Goal: Register for event/course

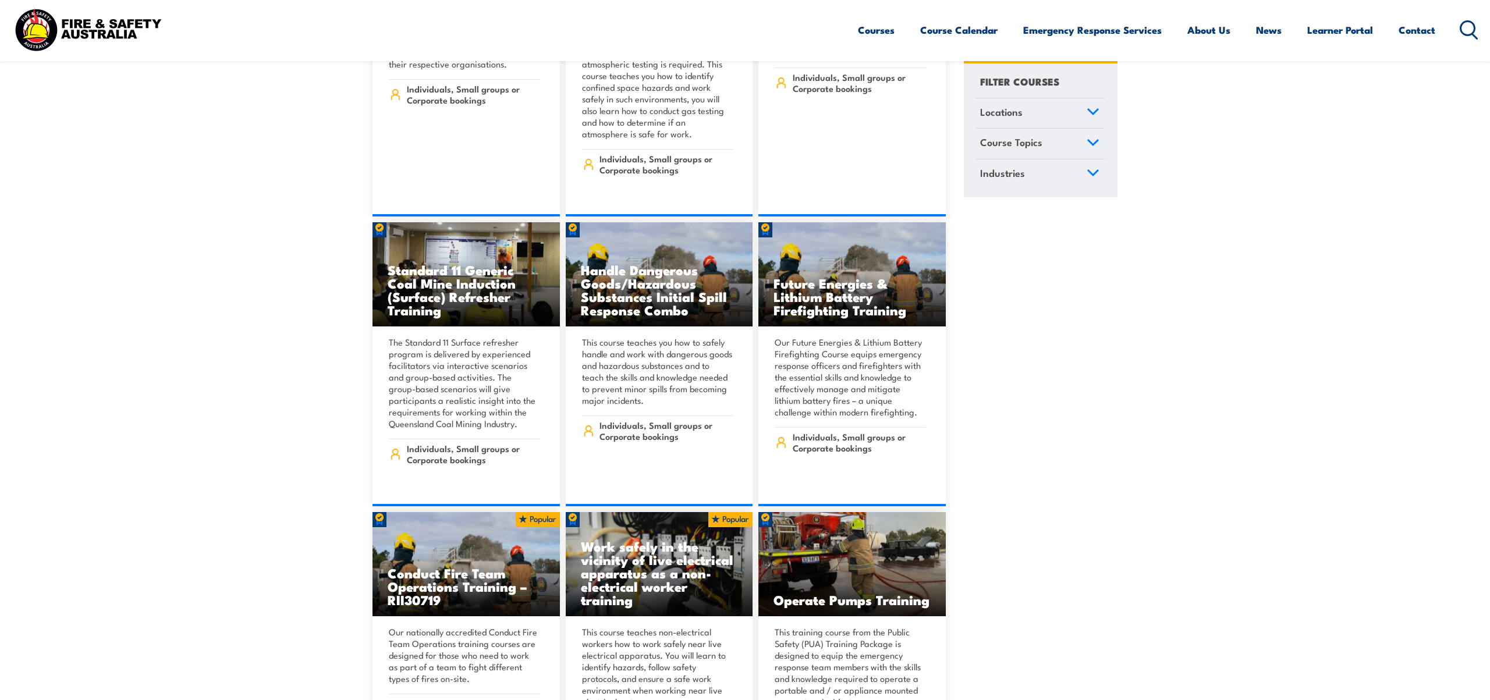
scroll to position [1426, 0]
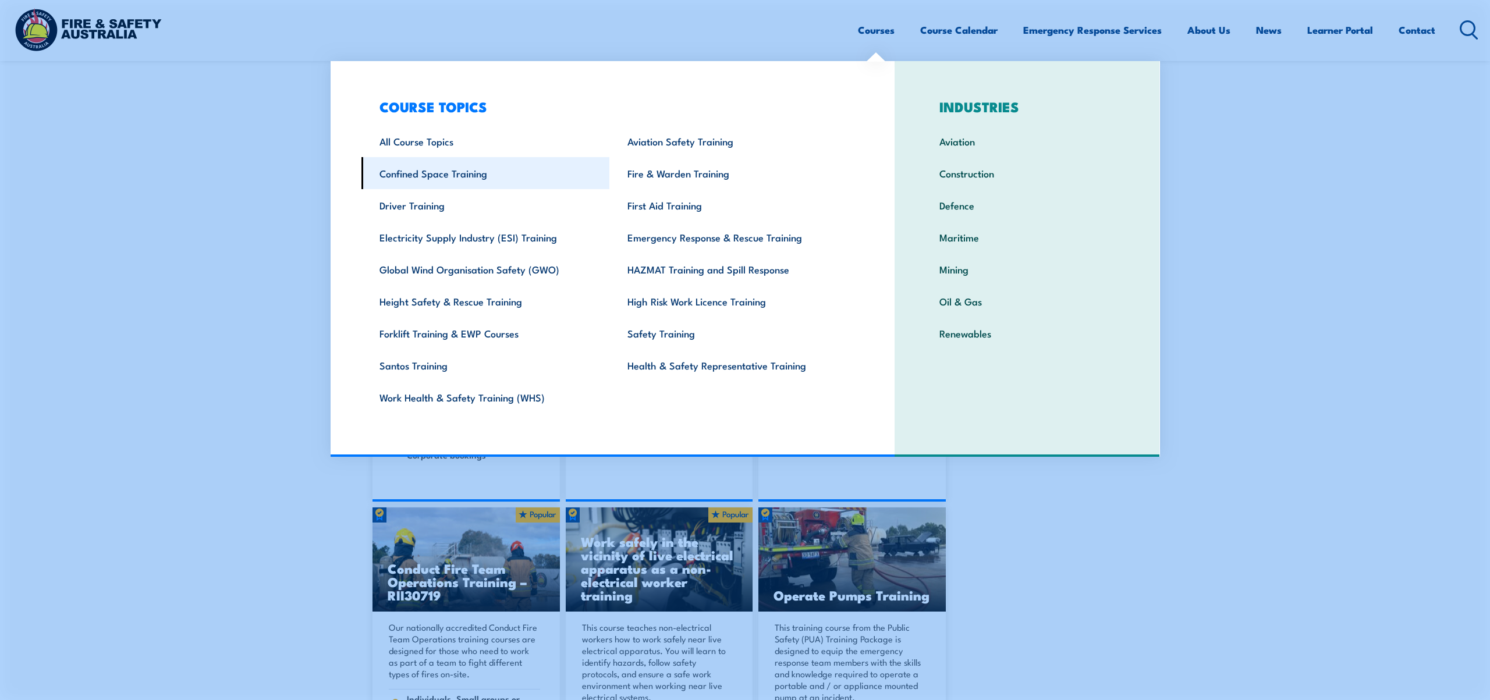
click at [425, 175] on link "Confined Space Training" at bounding box center [486, 173] width 249 height 32
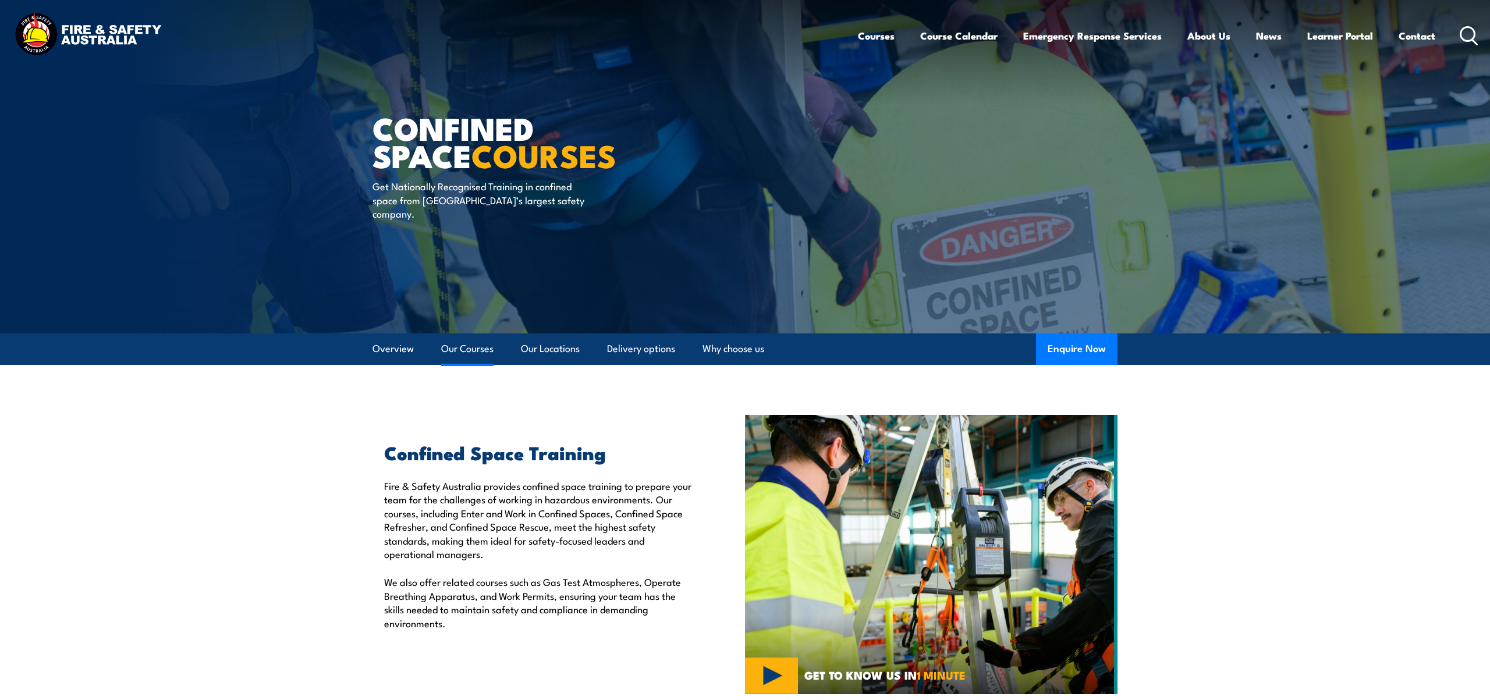
click at [456, 350] on link "Our Courses" at bounding box center [467, 349] width 52 height 31
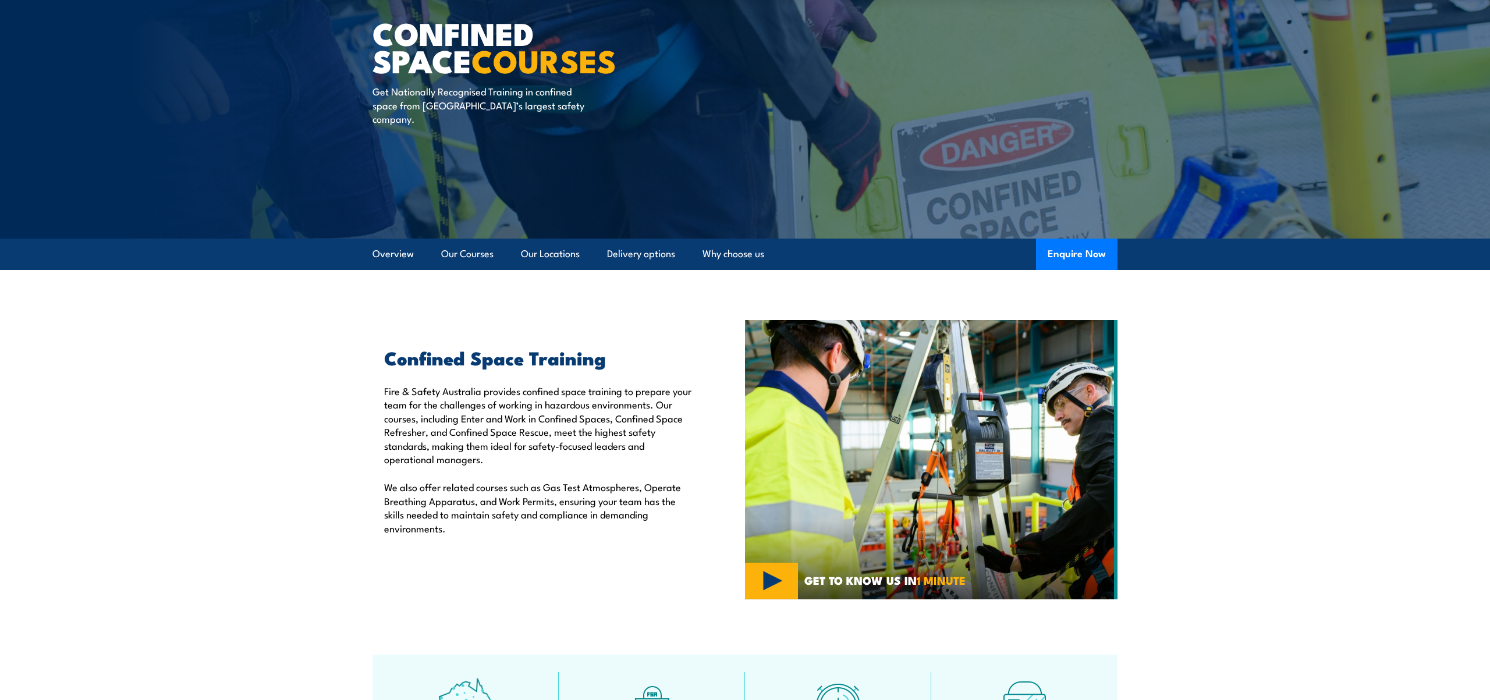
scroll to position [16, 0]
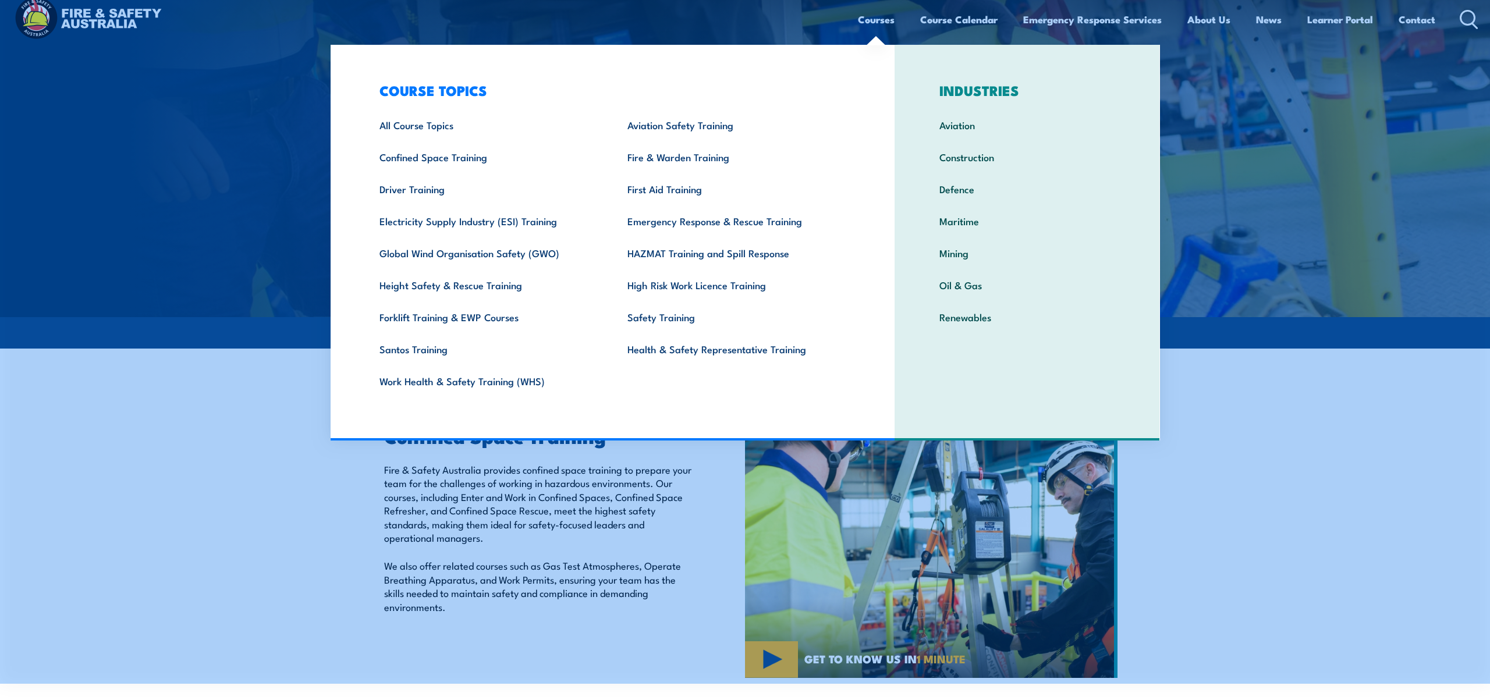
click at [858, 21] on link "Courses" at bounding box center [876, 19] width 37 height 31
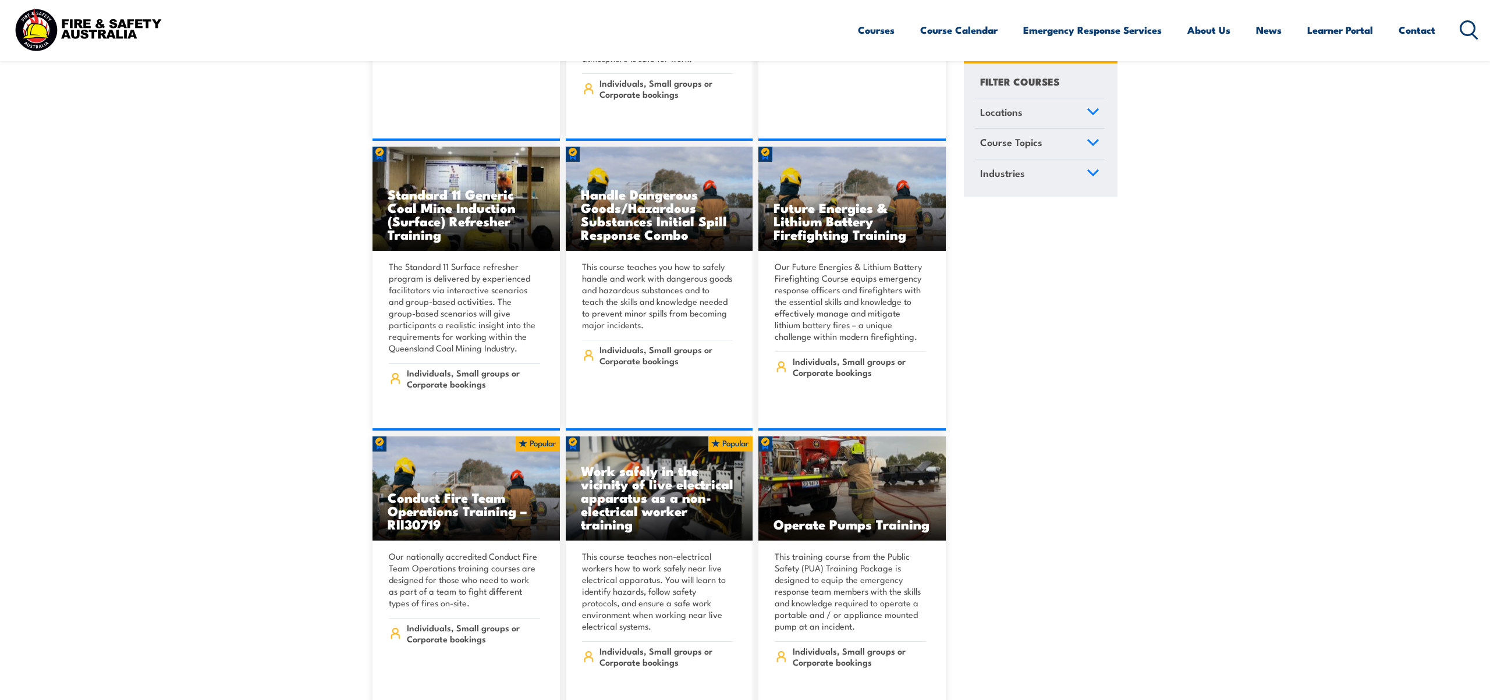
scroll to position [1498, 0]
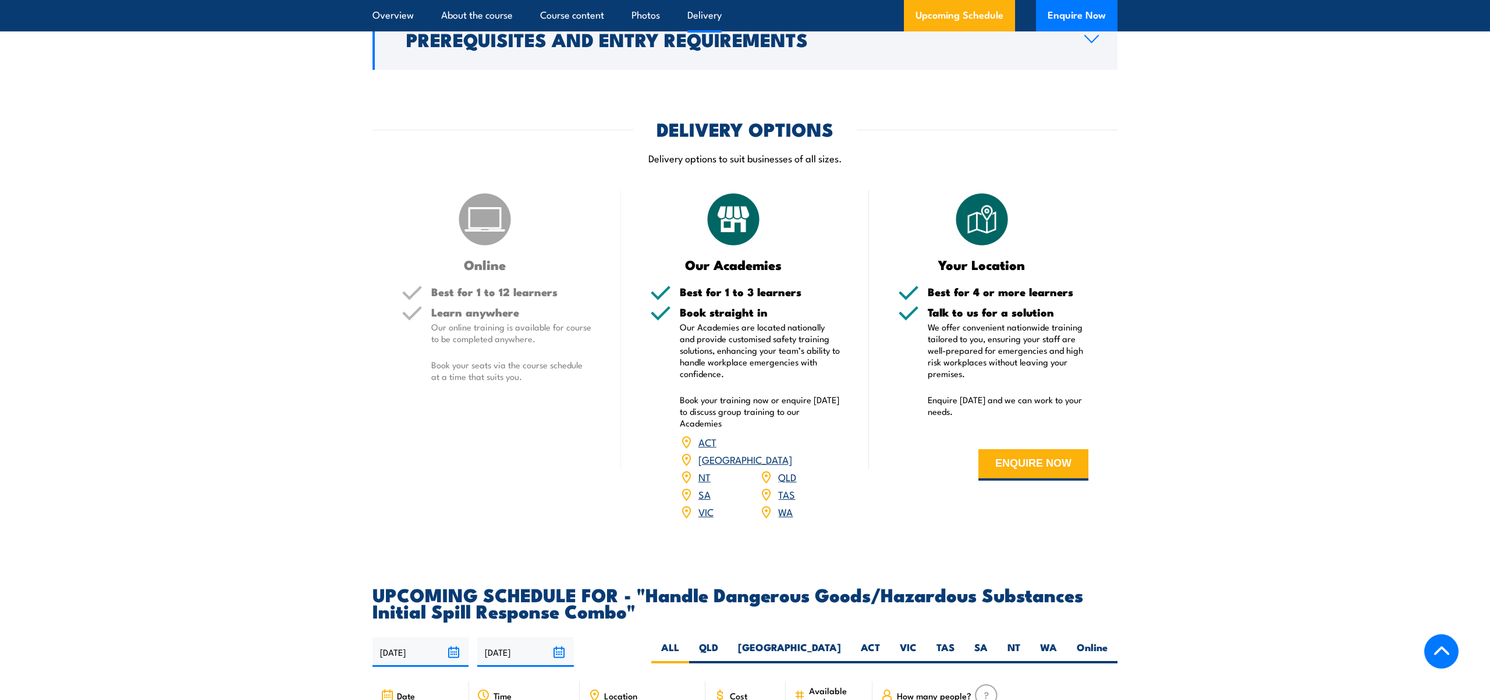
scroll to position [1492, 0]
click at [706, 506] on link "VIC" at bounding box center [706, 513] width 15 height 14
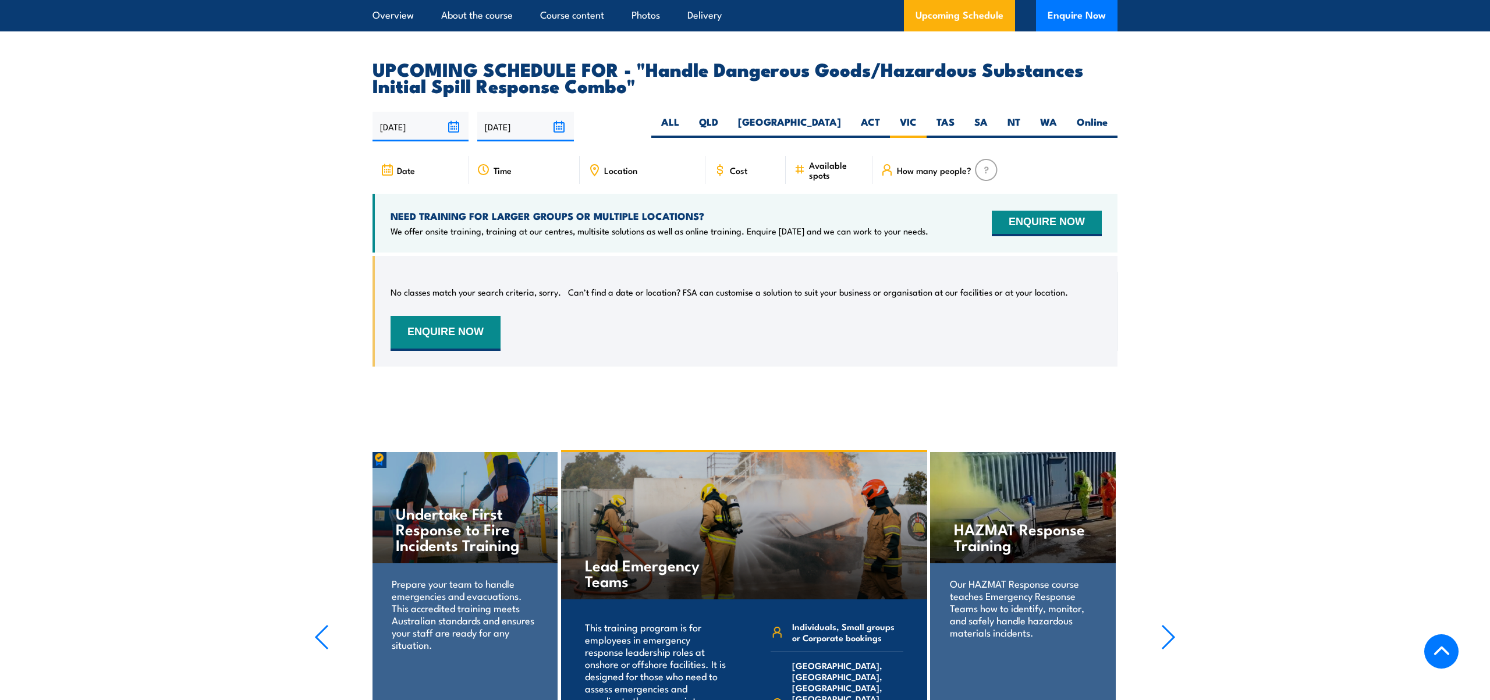
scroll to position [2017, 0]
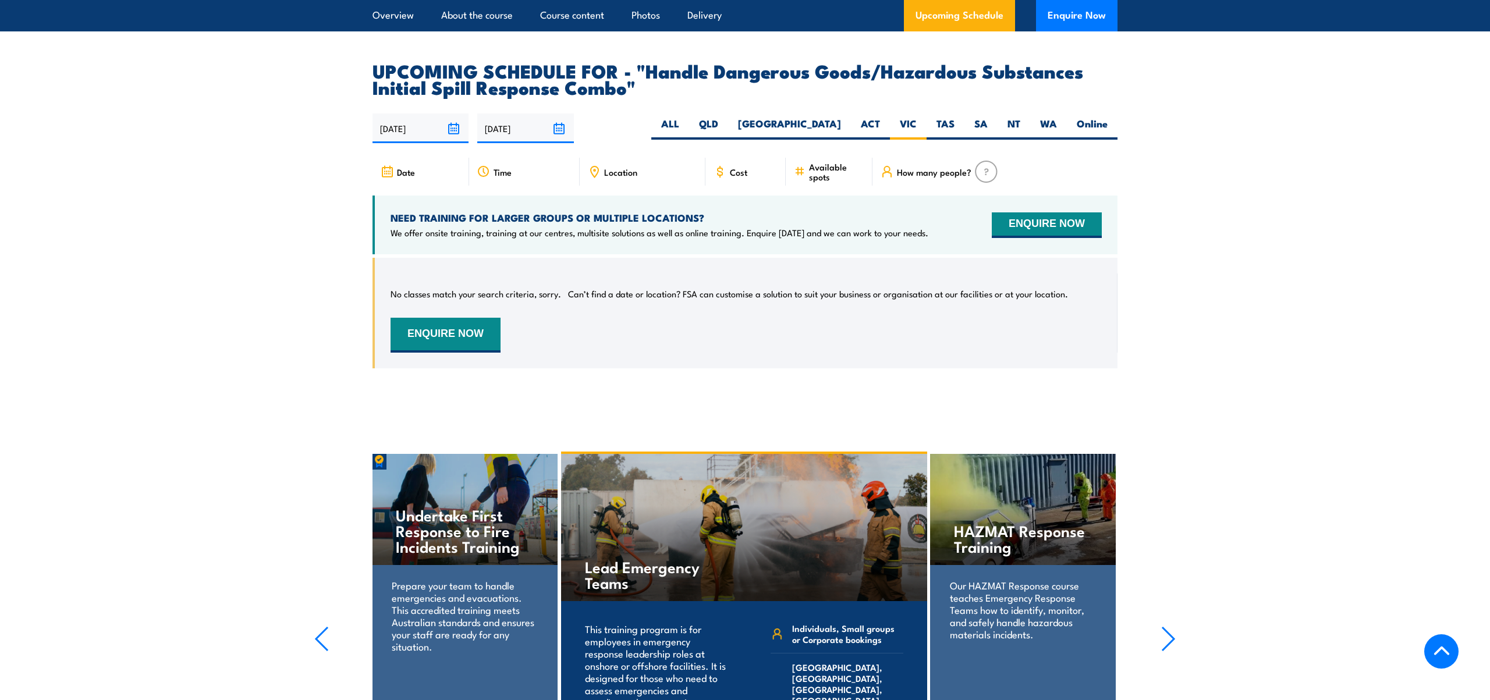
click at [985, 161] on img at bounding box center [986, 172] width 23 height 22
click at [948, 167] on span "How many people?" at bounding box center [934, 172] width 75 height 10
click at [885, 172] on icon at bounding box center [884, 174] width 3 height 5
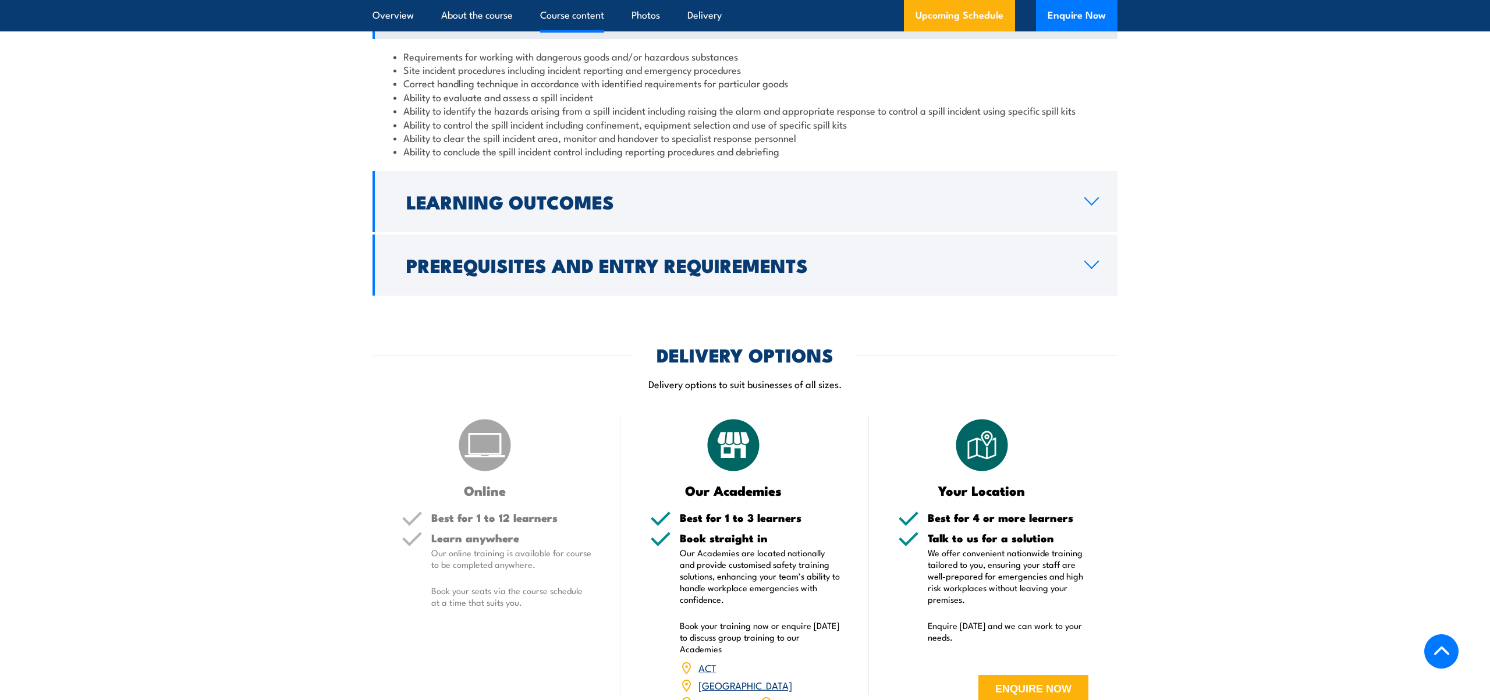
scroll to position [1248, 0]
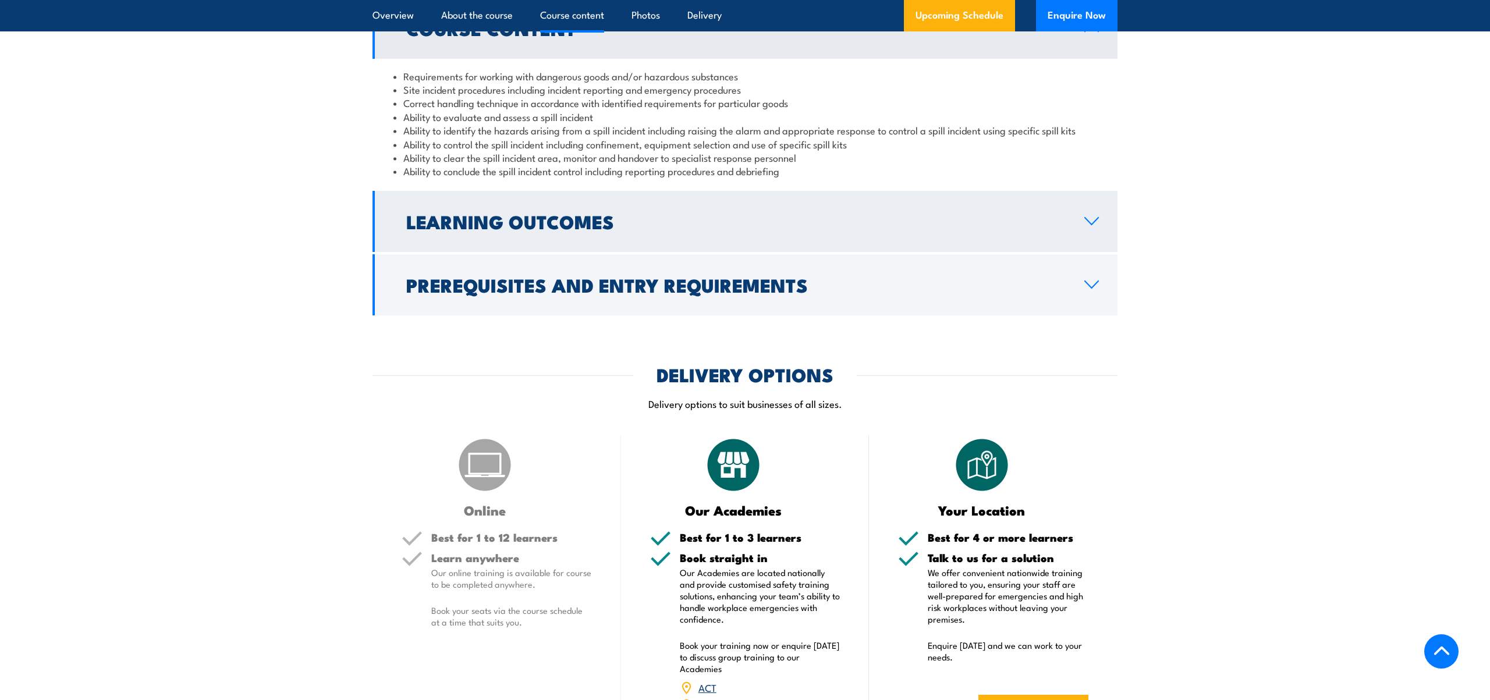
click at [473, 226] on h2 "Learning Outcomes" at bounding box center [736, 221] width 660 height 16
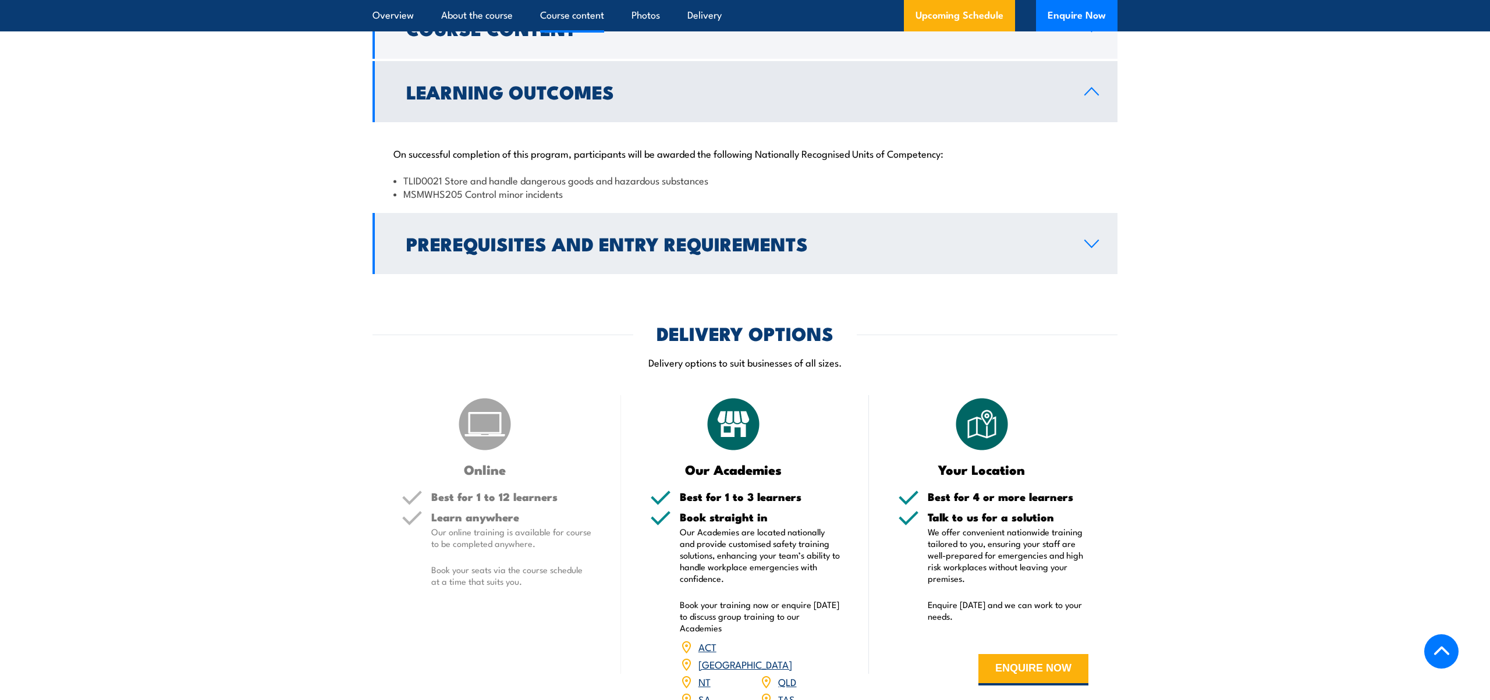
click at [481, 241] on h2 "Prerequisites and Entry Requirements" at bounding box center [736, 243] width 660 height 16
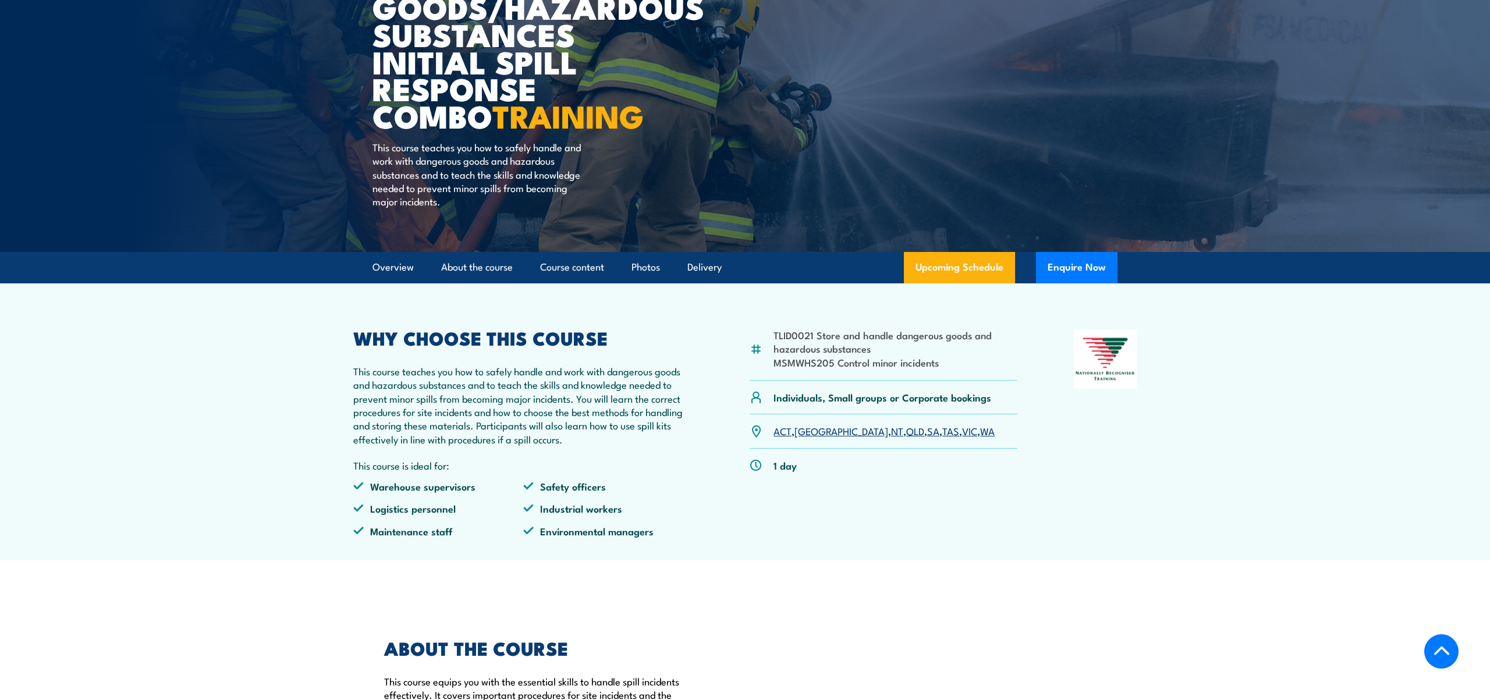
scroll to position [159, 0]
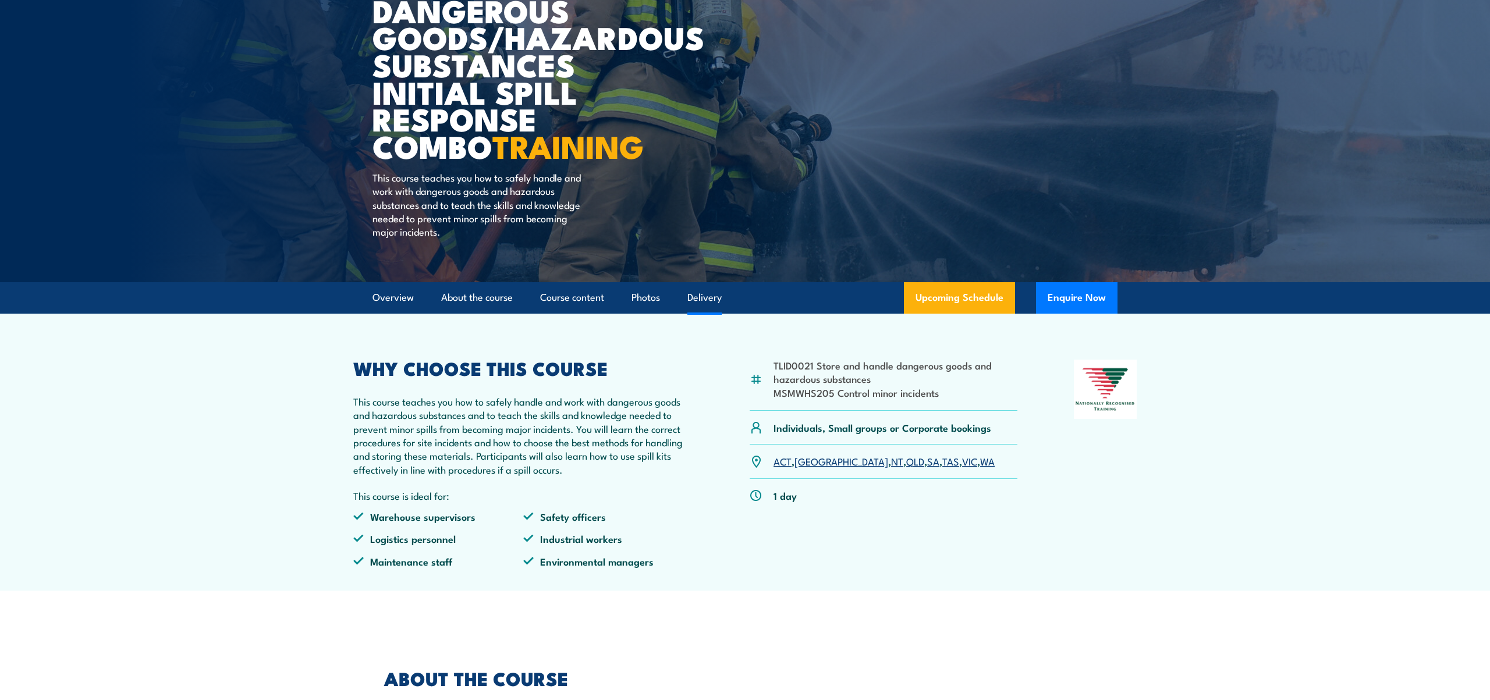
click at [718, 299] on link "Delivery" at bounding box center [705, 297] width 34 height 31
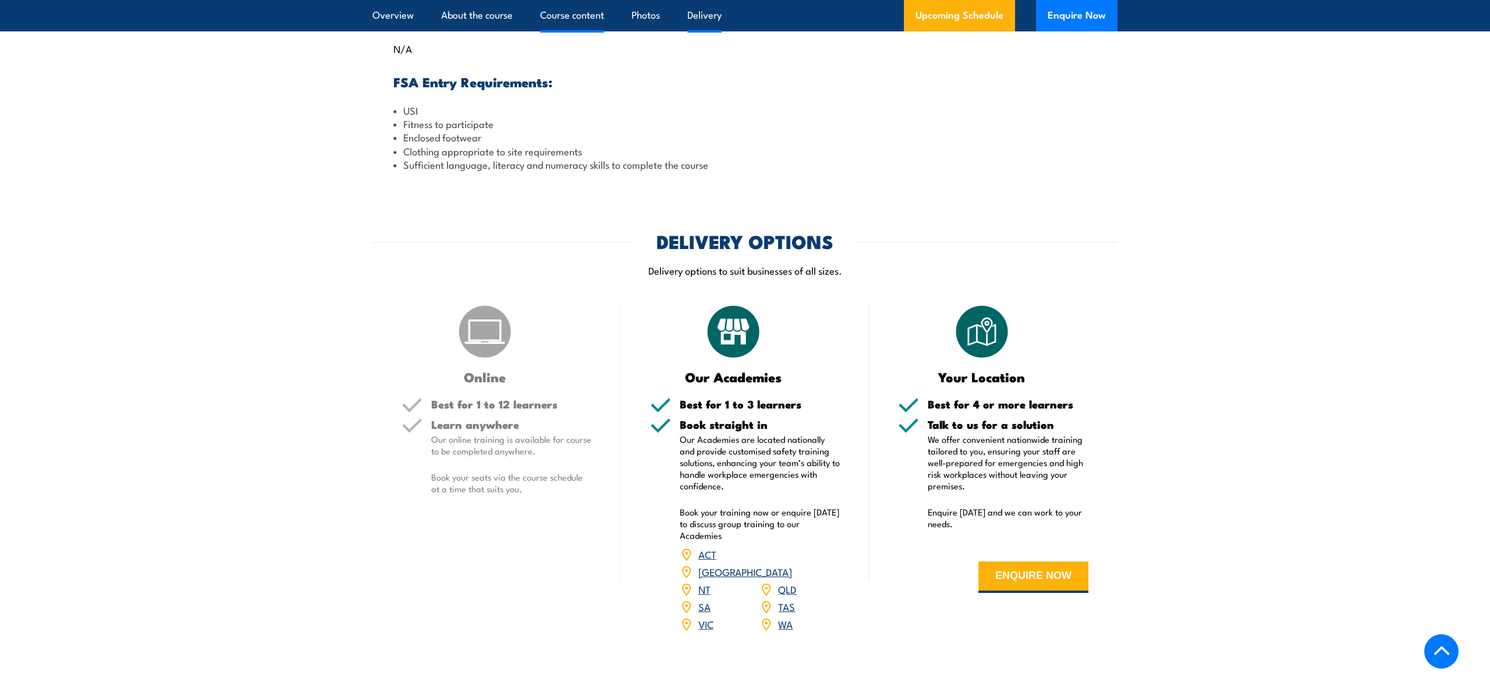
scroll to position [1576, 0]
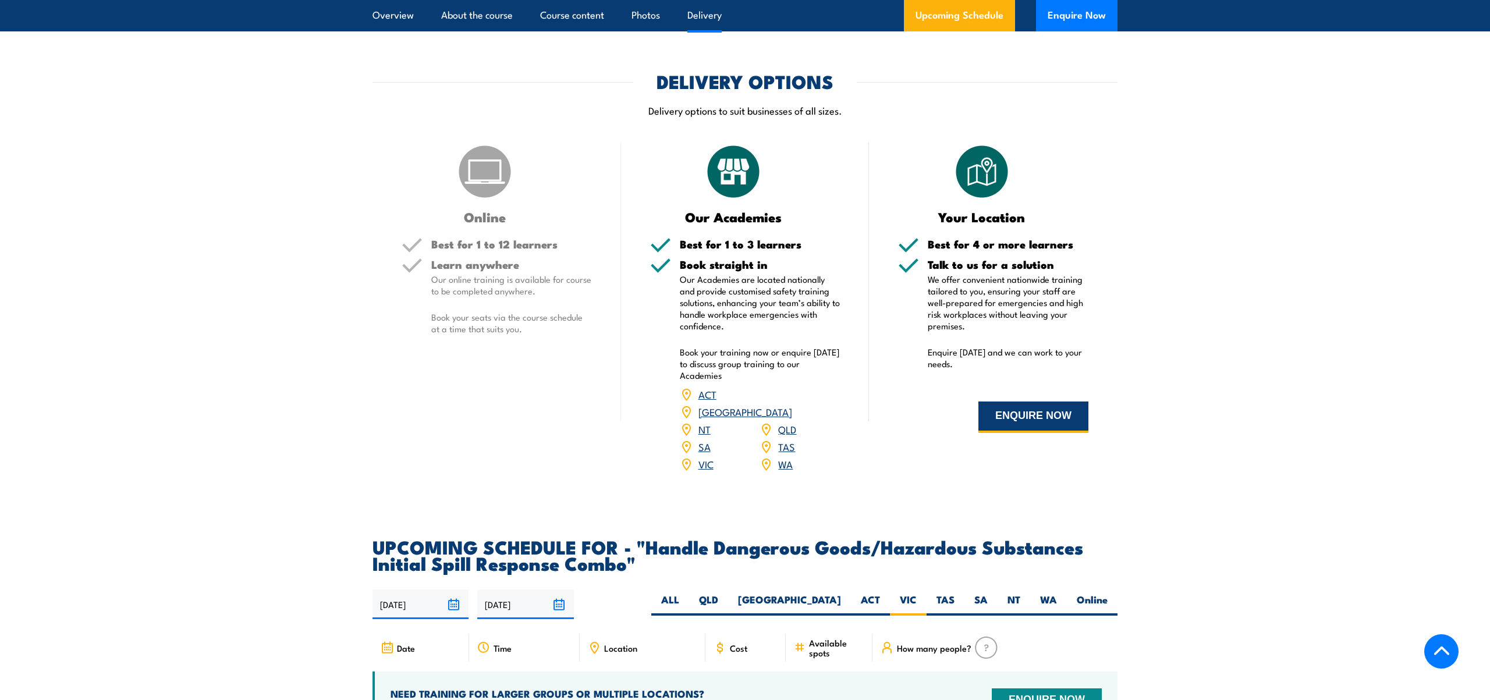
click at [1022, 422] on button "ENQUIRE NOW" at bounding box center [1034, 417] width 110 height 31
